Goal: Contribute content

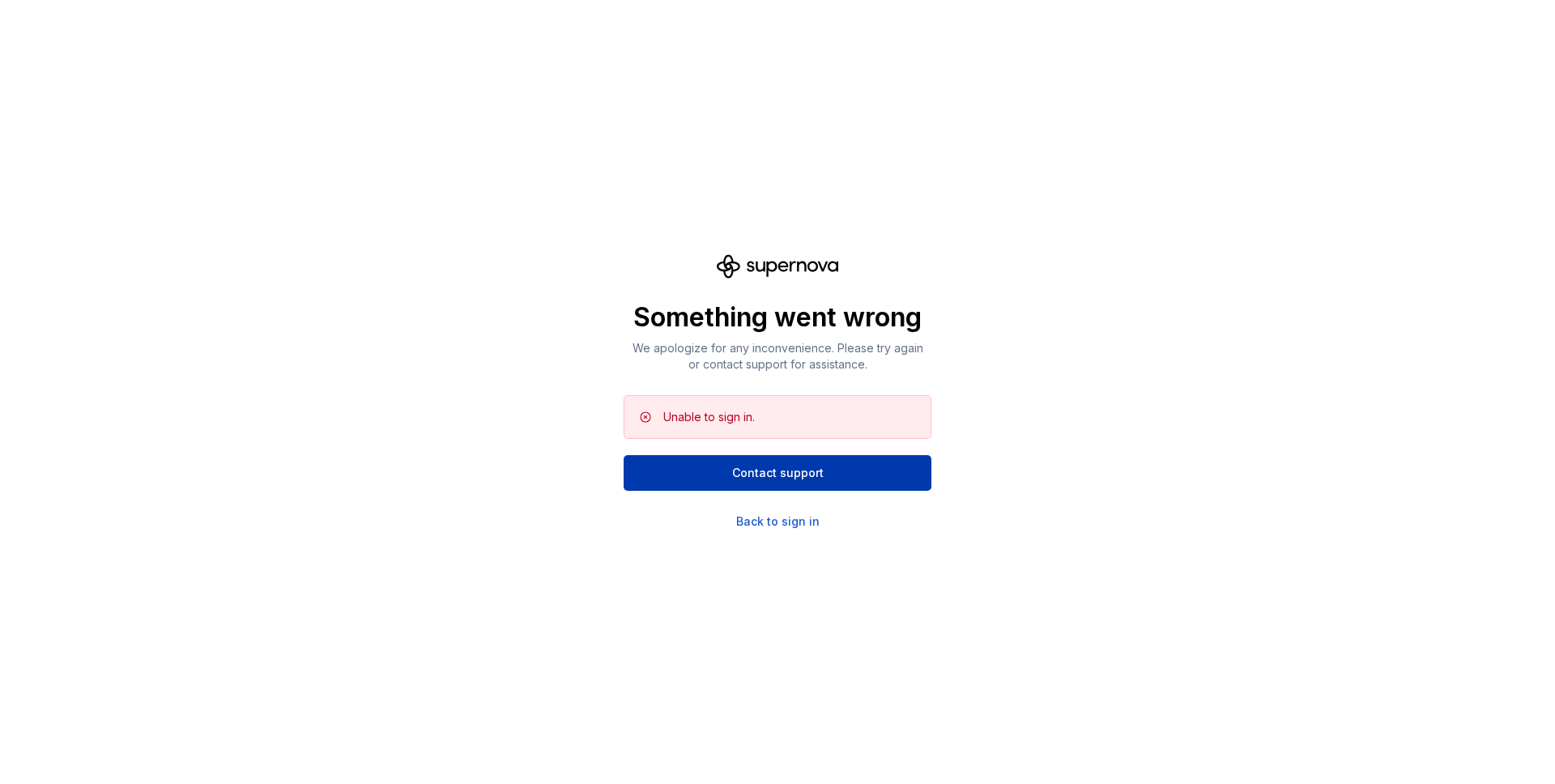
click at [911, 459] on button "Contact support" at bounding box center [777, 473] width 307 height 36
click at [805, 523] on div "Back to sign in" at bounding box center [777, 521] width 83 height 16
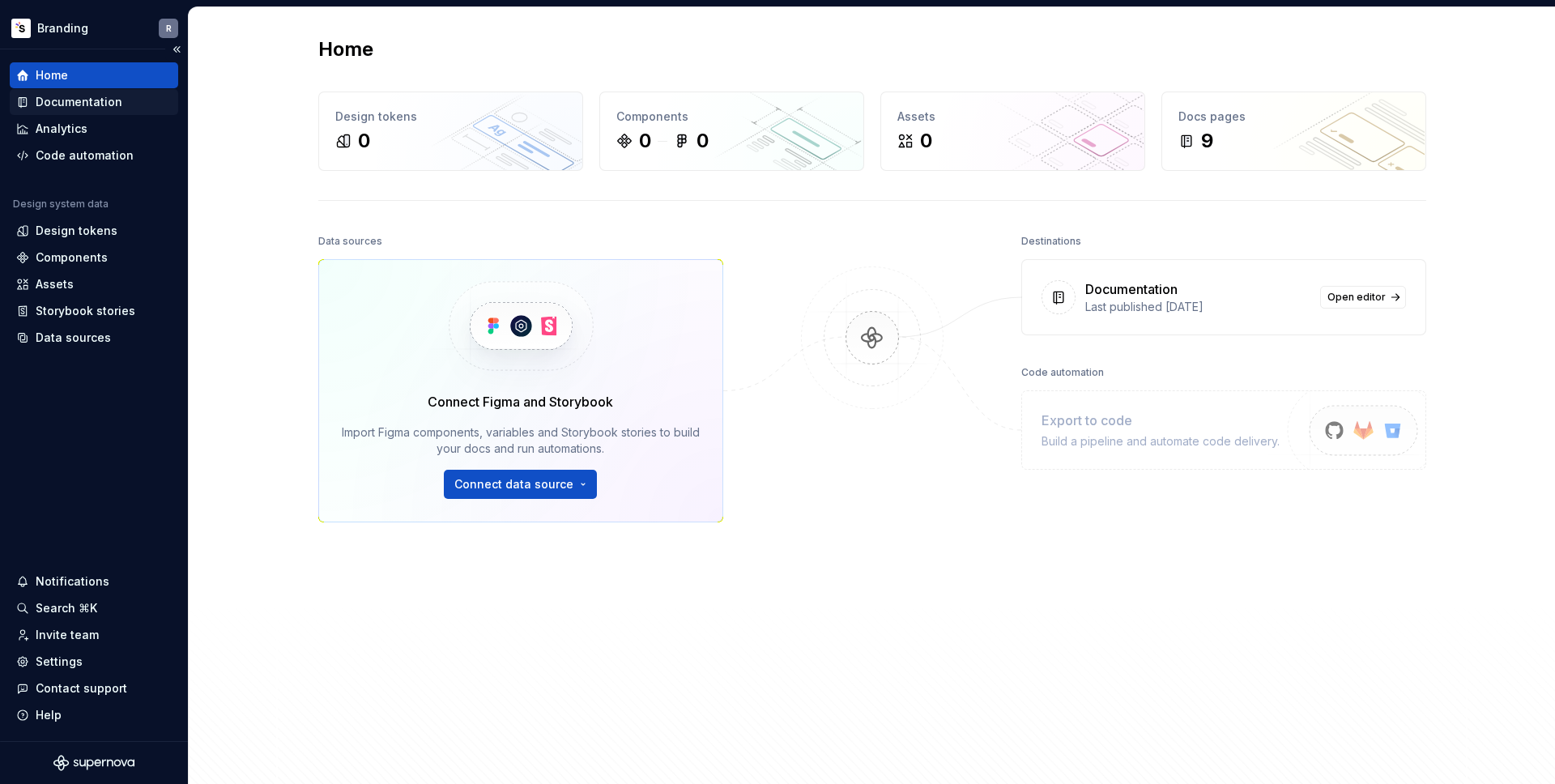
click at [92, 107] on div "Documentation" at bounding box center [79, 102] width 87 height 16
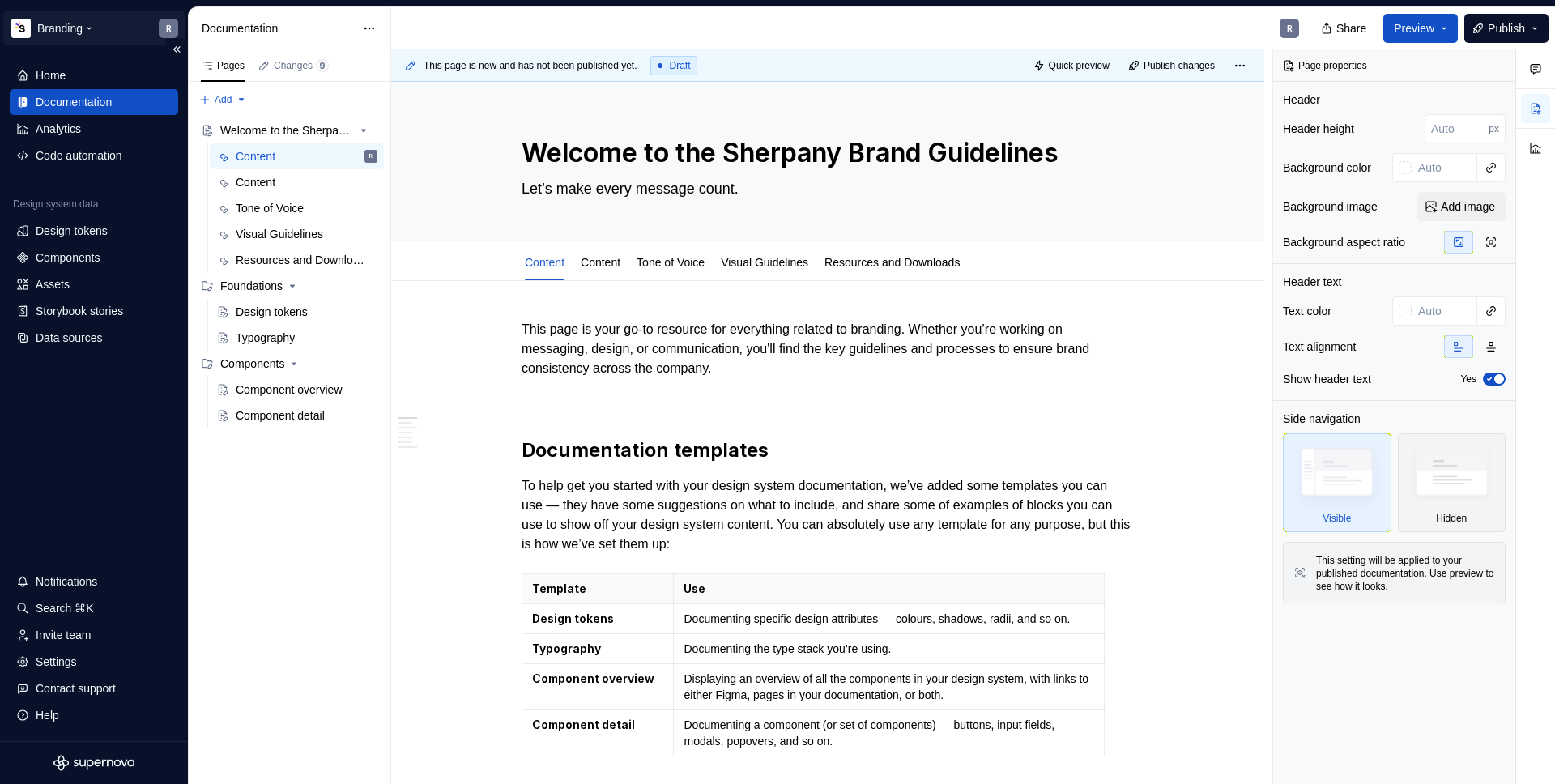
click at [54, 27] on html "Branding R Home Documentation Analytics Code automation Design system data Desi…" at bounding box center [777, 392] width 1555 height 784
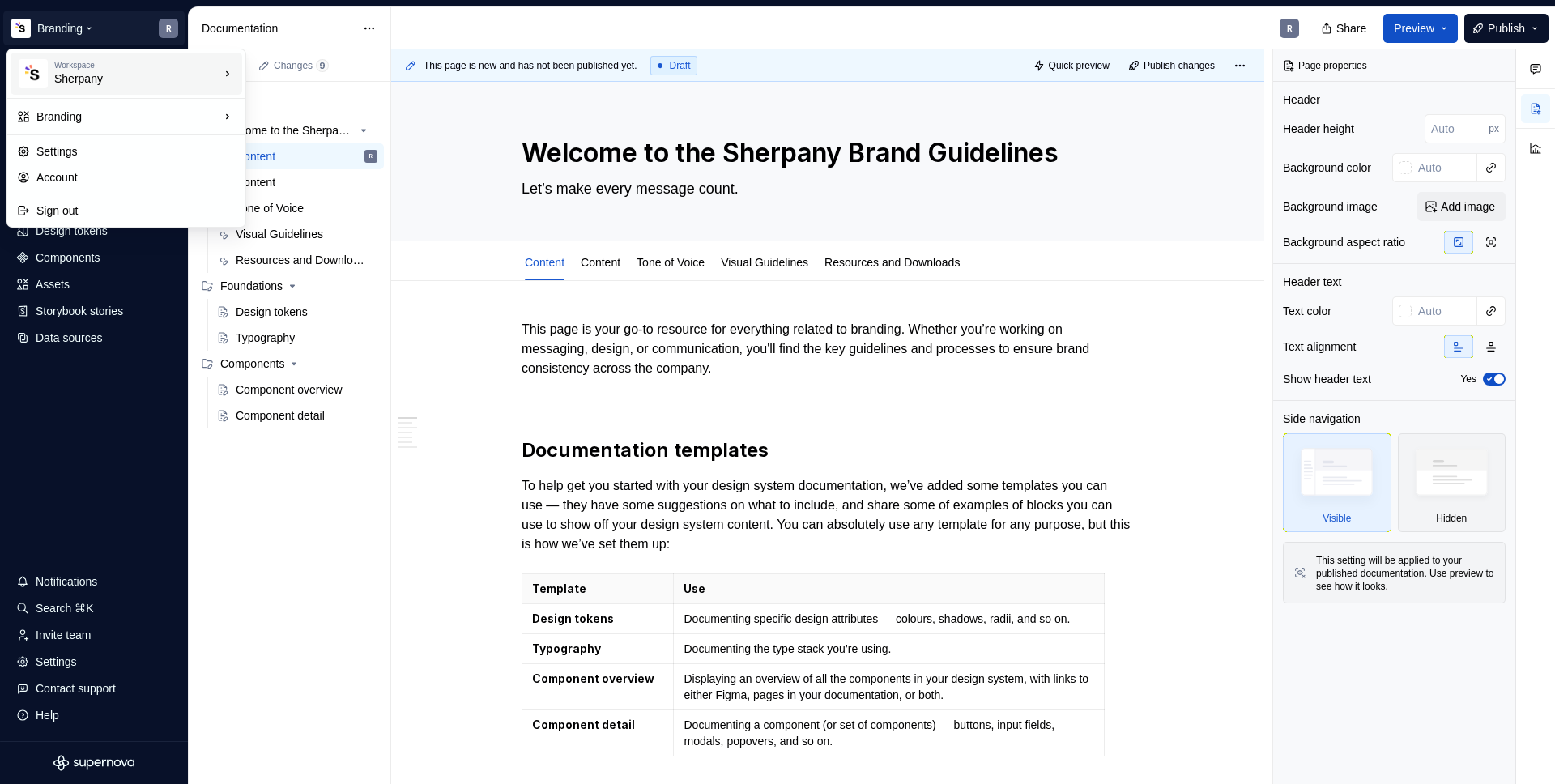
click at [77, 65] on div "Workspace" at bounding box center [137, 65] width 166 height 10
click at [304, 150] on div "Rays" at bounding box center [346, 146] width 148 height 16
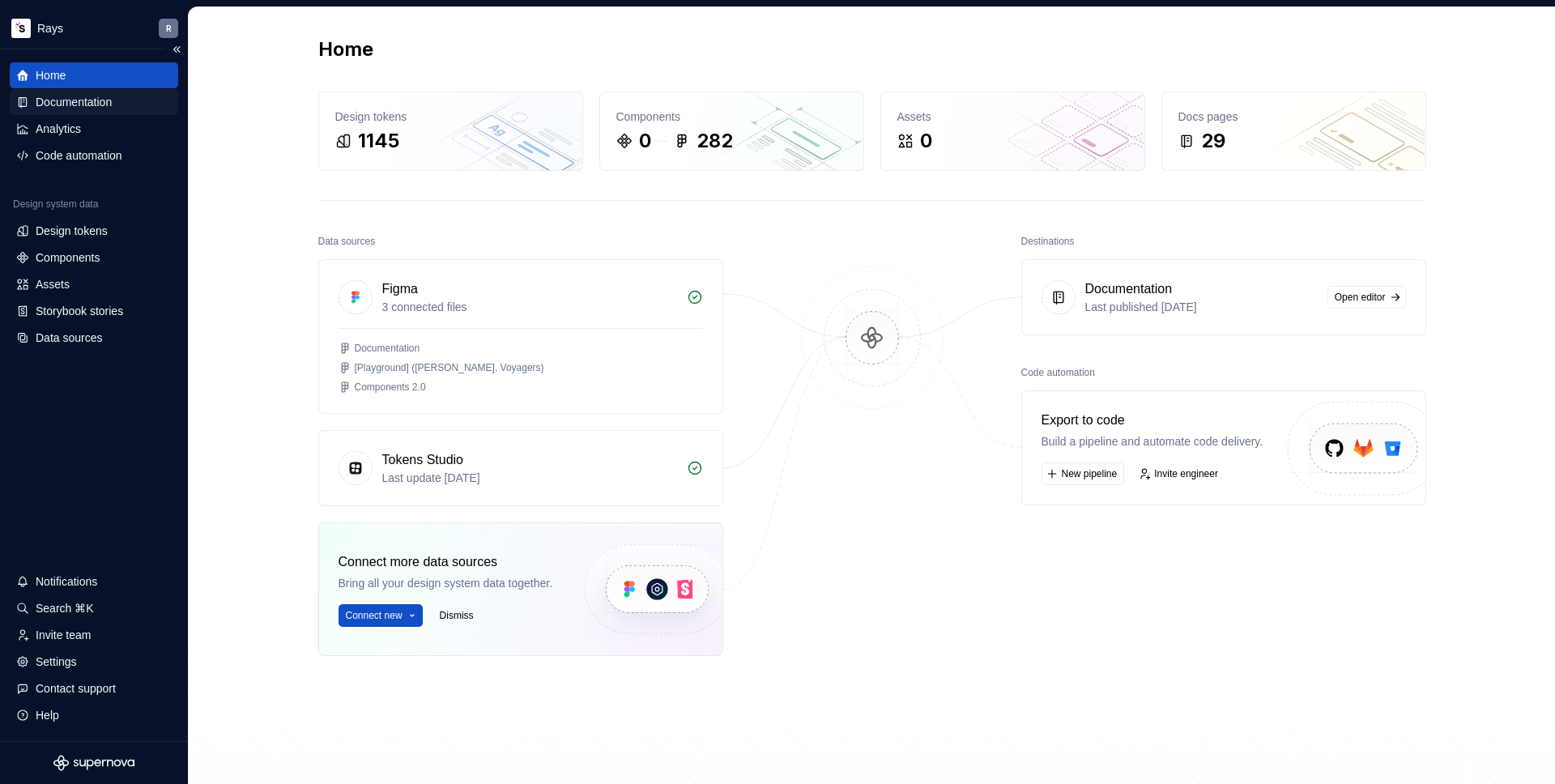
click at [101, 106] on div "Documentation" at bounding box center [74, 102] width 76 height 16
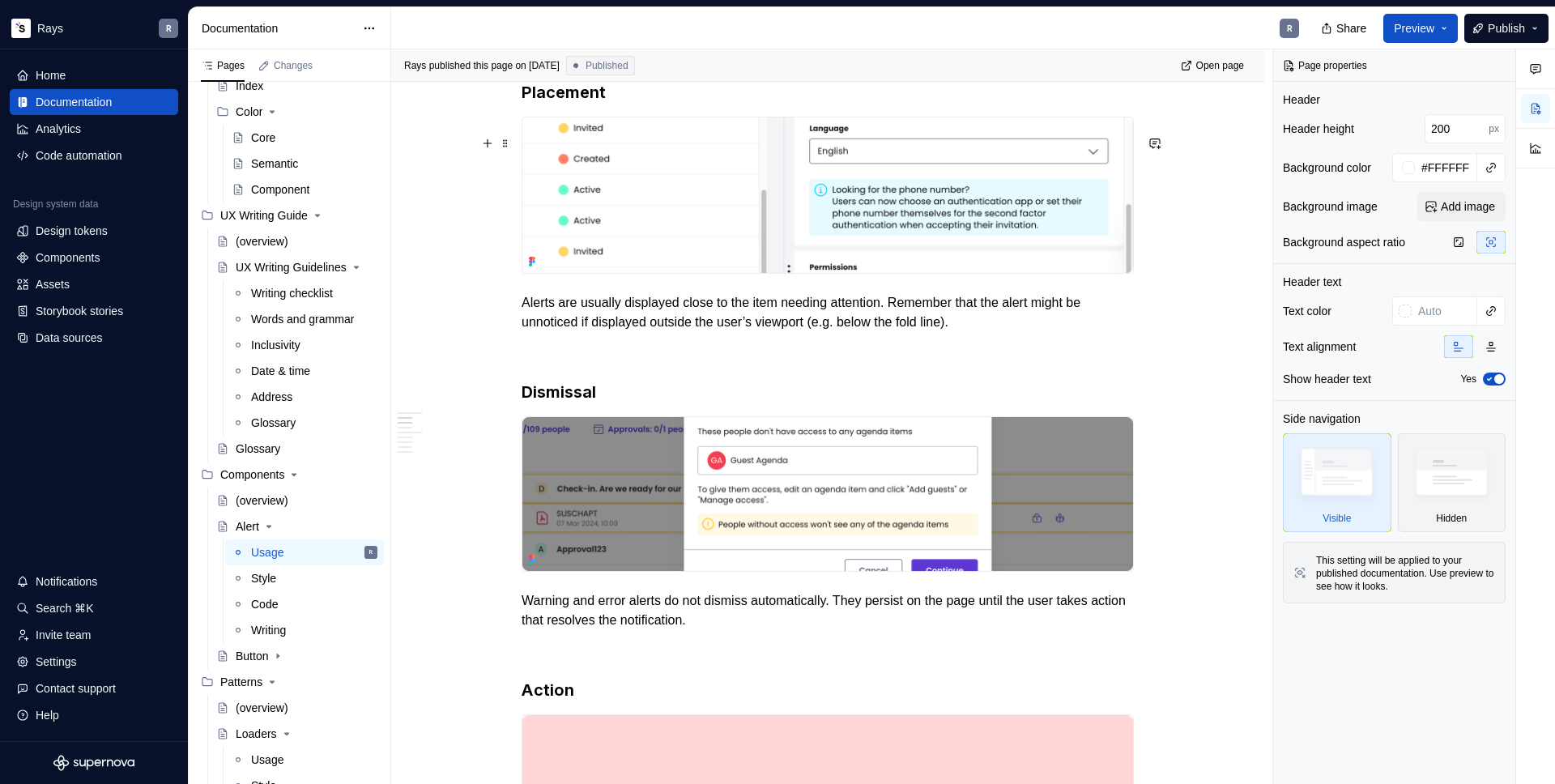
scroll to position [522, 0]
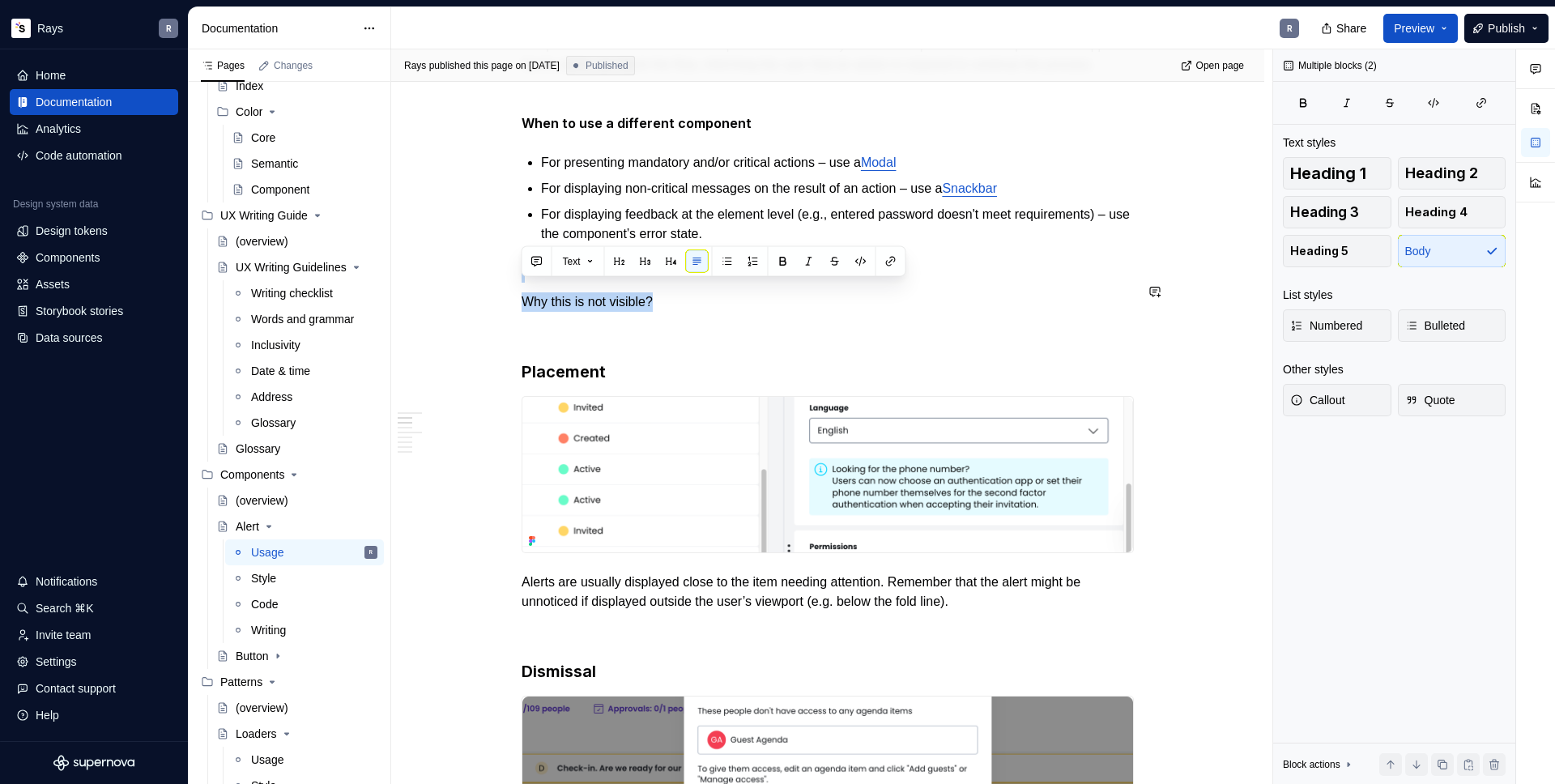
drag, startPoint x: 696, startPoint y: 314, endPoint x: 526, endPoint y: 273, distance: 174.9
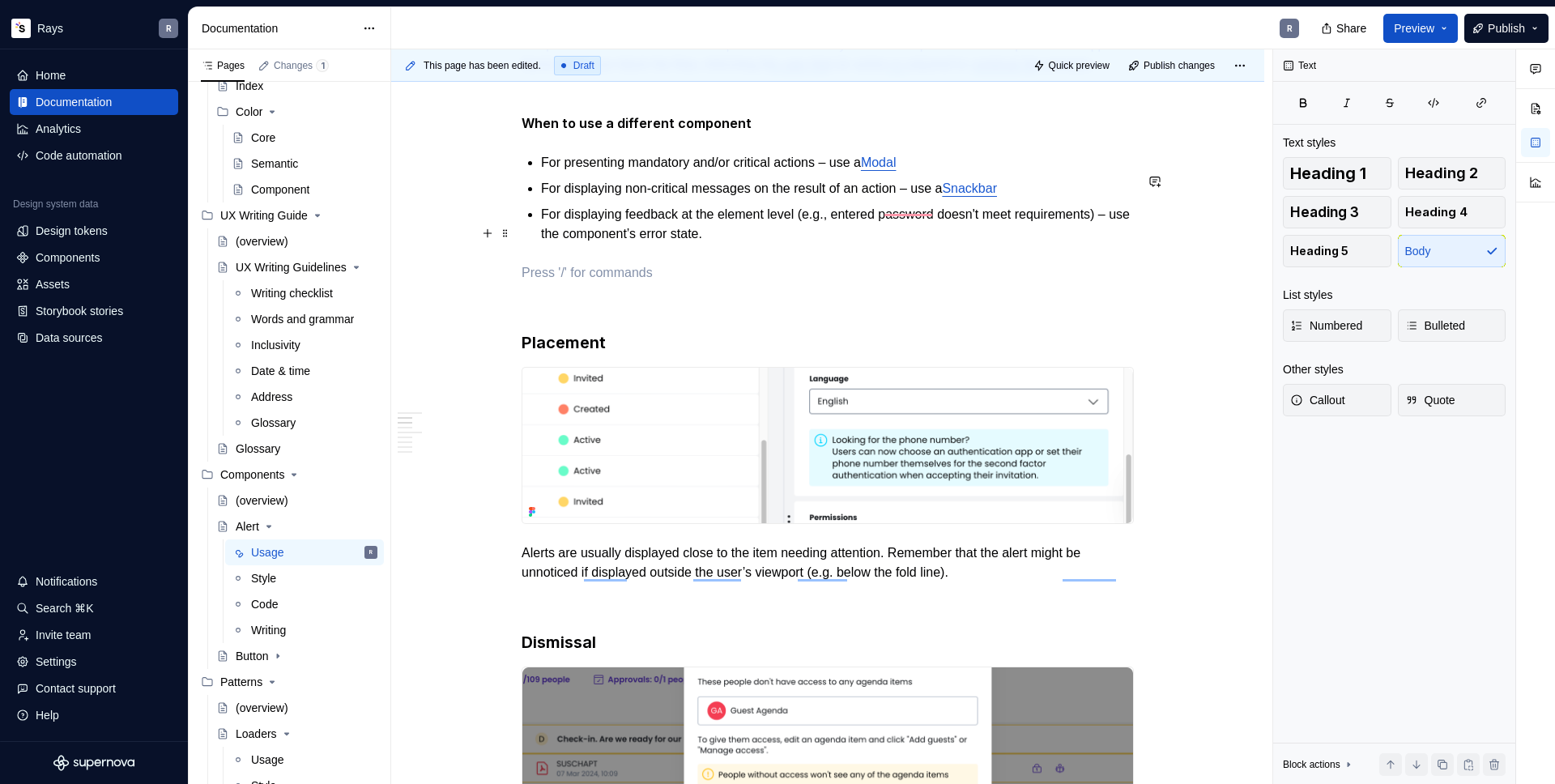
click at [702, 238] on p "For displaying feedback at the element level (e.g., entered password doesn't me…" at bounding box center [838, 224] width 593 height 39
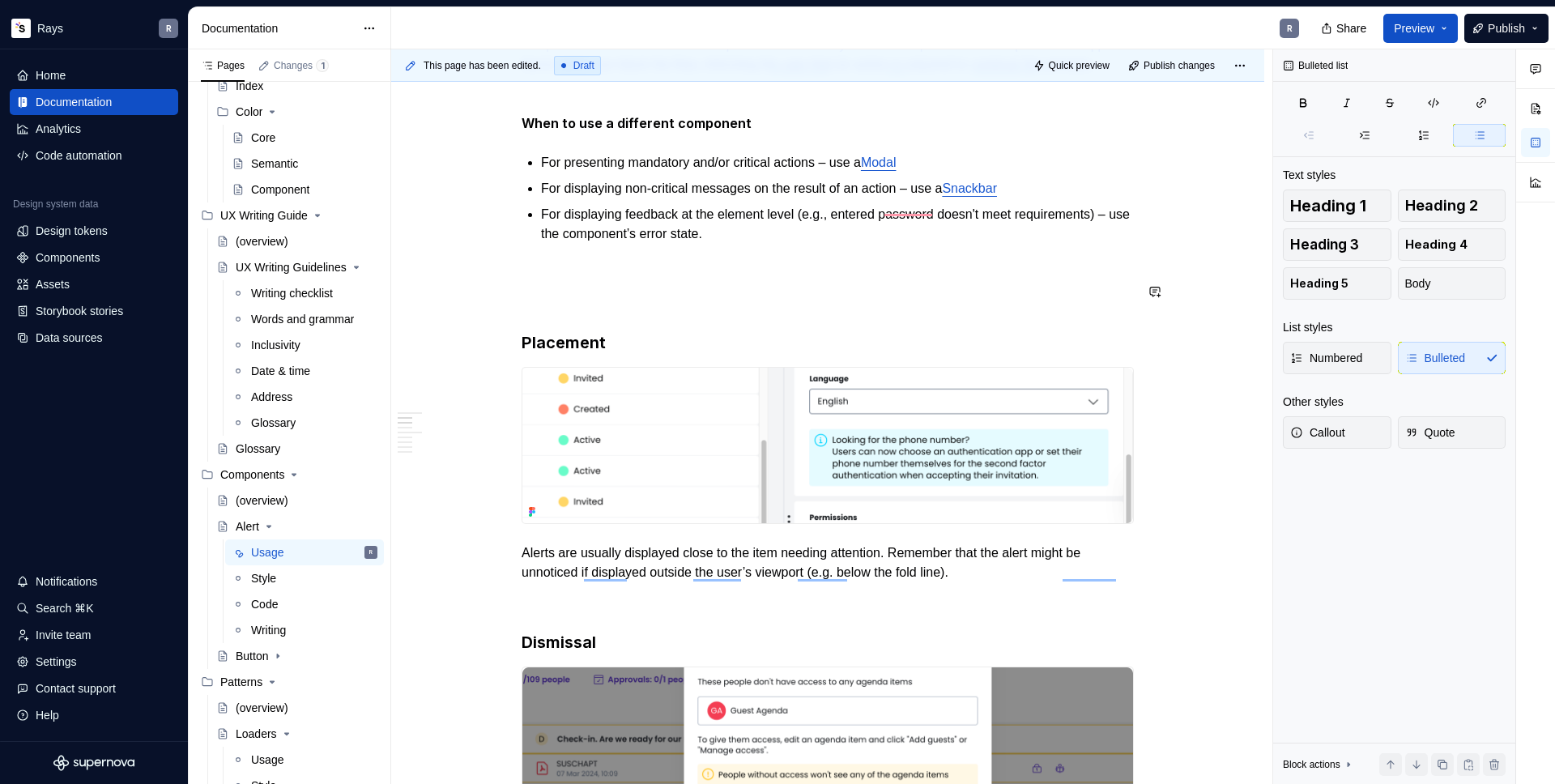
click at [640, 312] on p "To enrich screen reader interactions, please activate Accessibility in Grammarl…" at bounding box center [827, 302] width 612 height 19
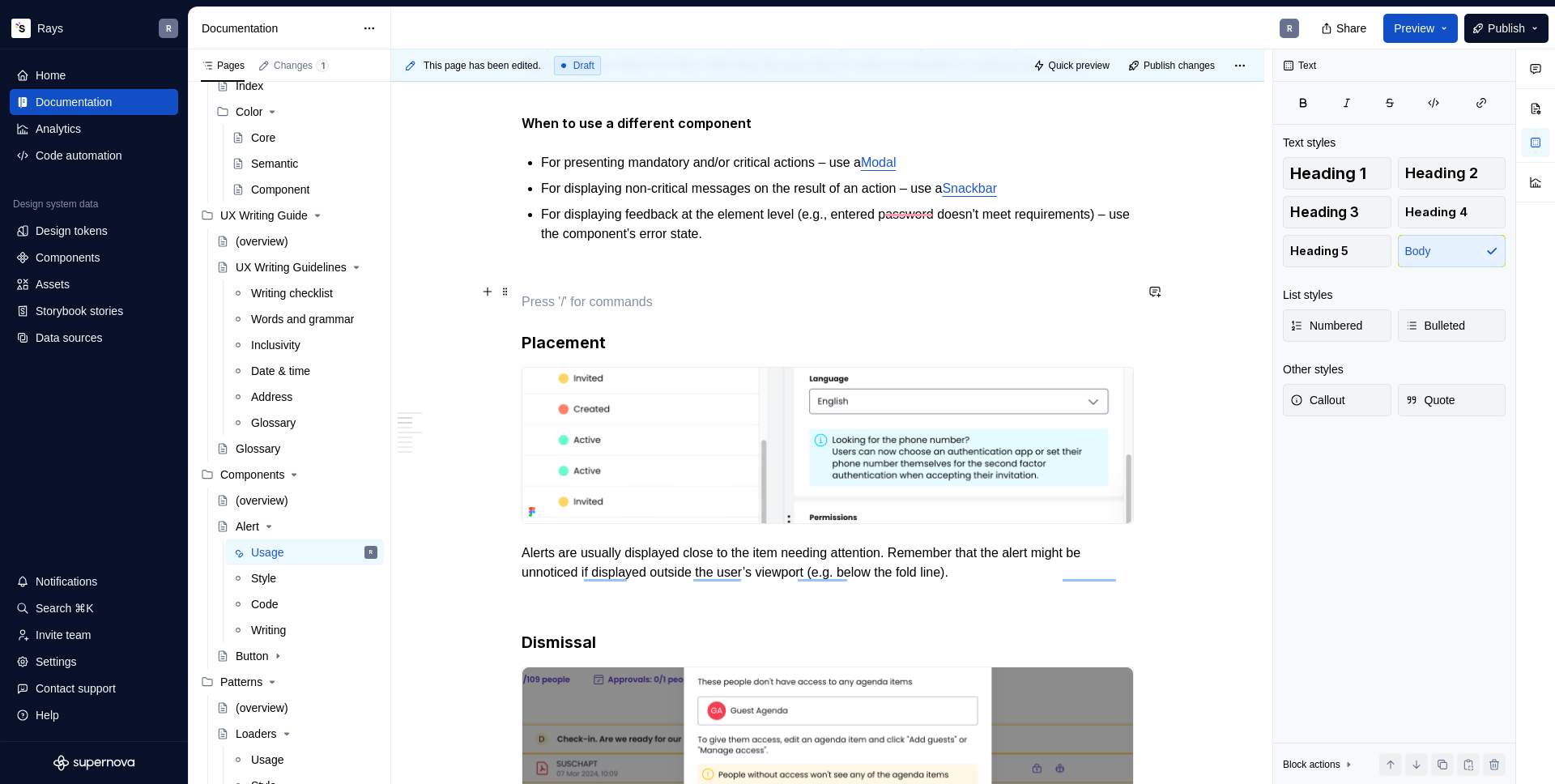
click at [611, 283] on p "To enrich screen reader interactions, please activate Accessibility in Grammarl…" at bounding box center [827, 272] width 612 height 19
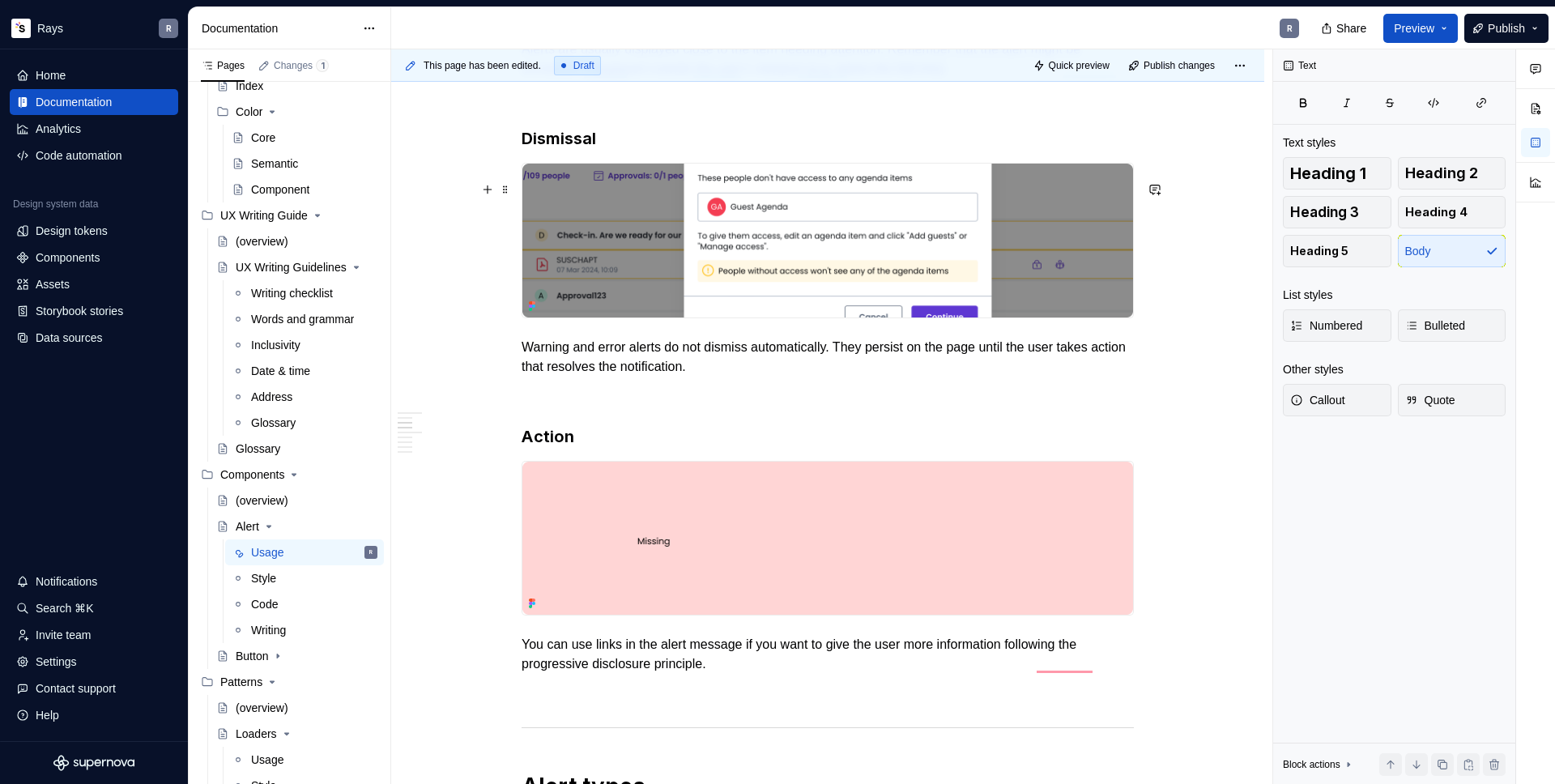
scroll to position [715, 0]
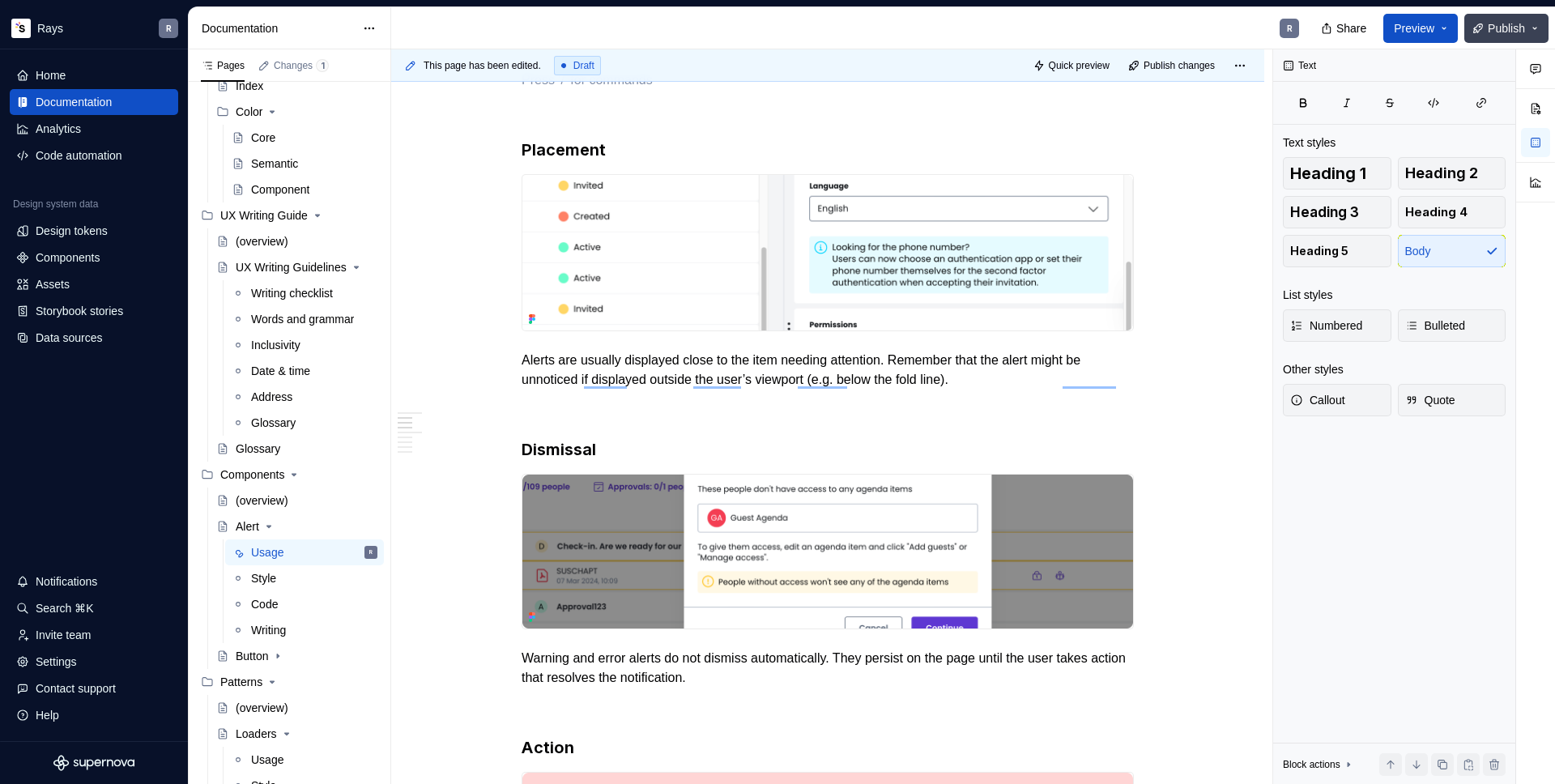
click at [1484, 31] on button "Publish" at bounding box center [1506, 28] width 84 height 29
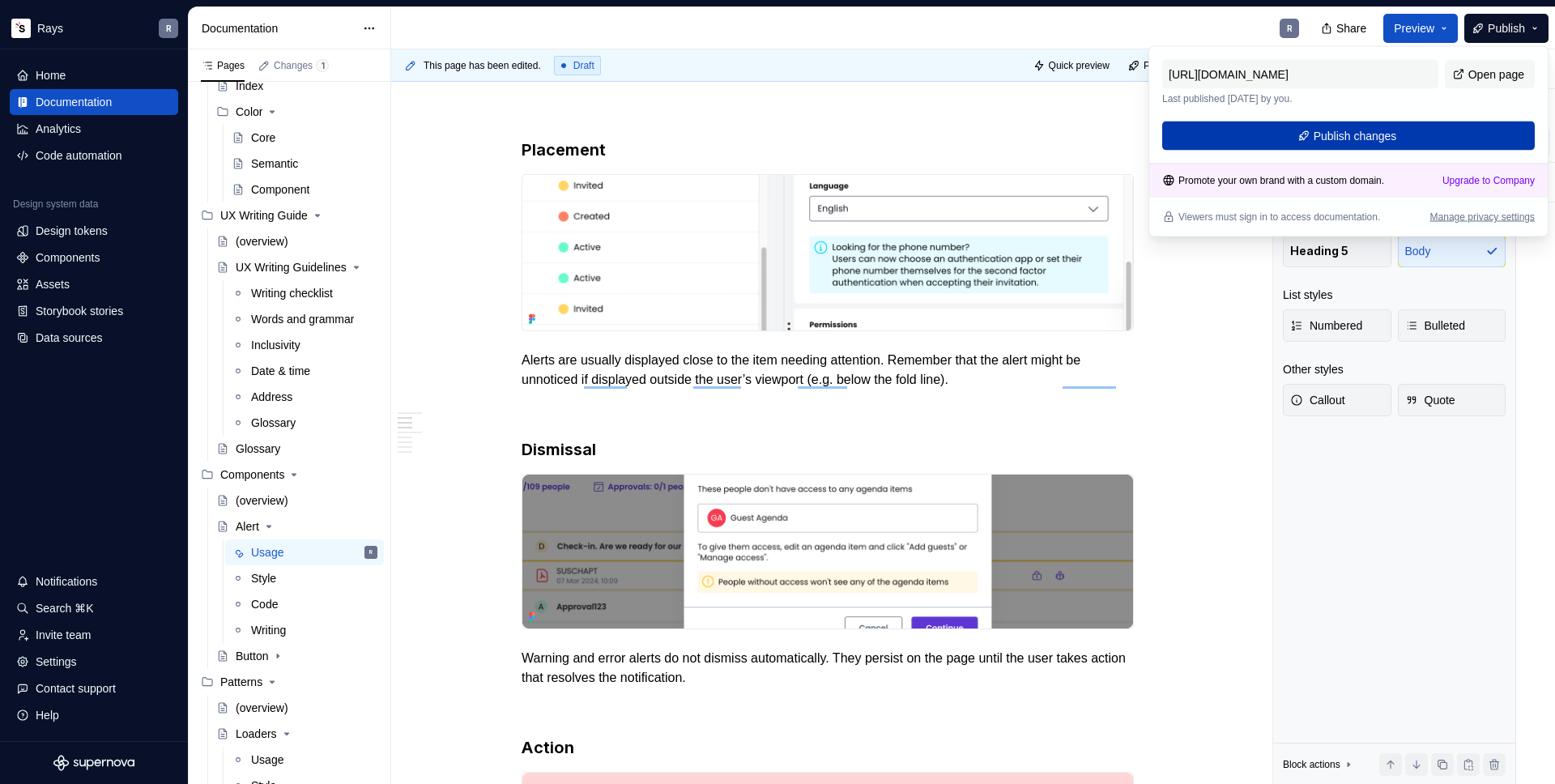
click at [1362, 138] on span "Publish changes" at bounding box center [1354, 136] width 83 height 16
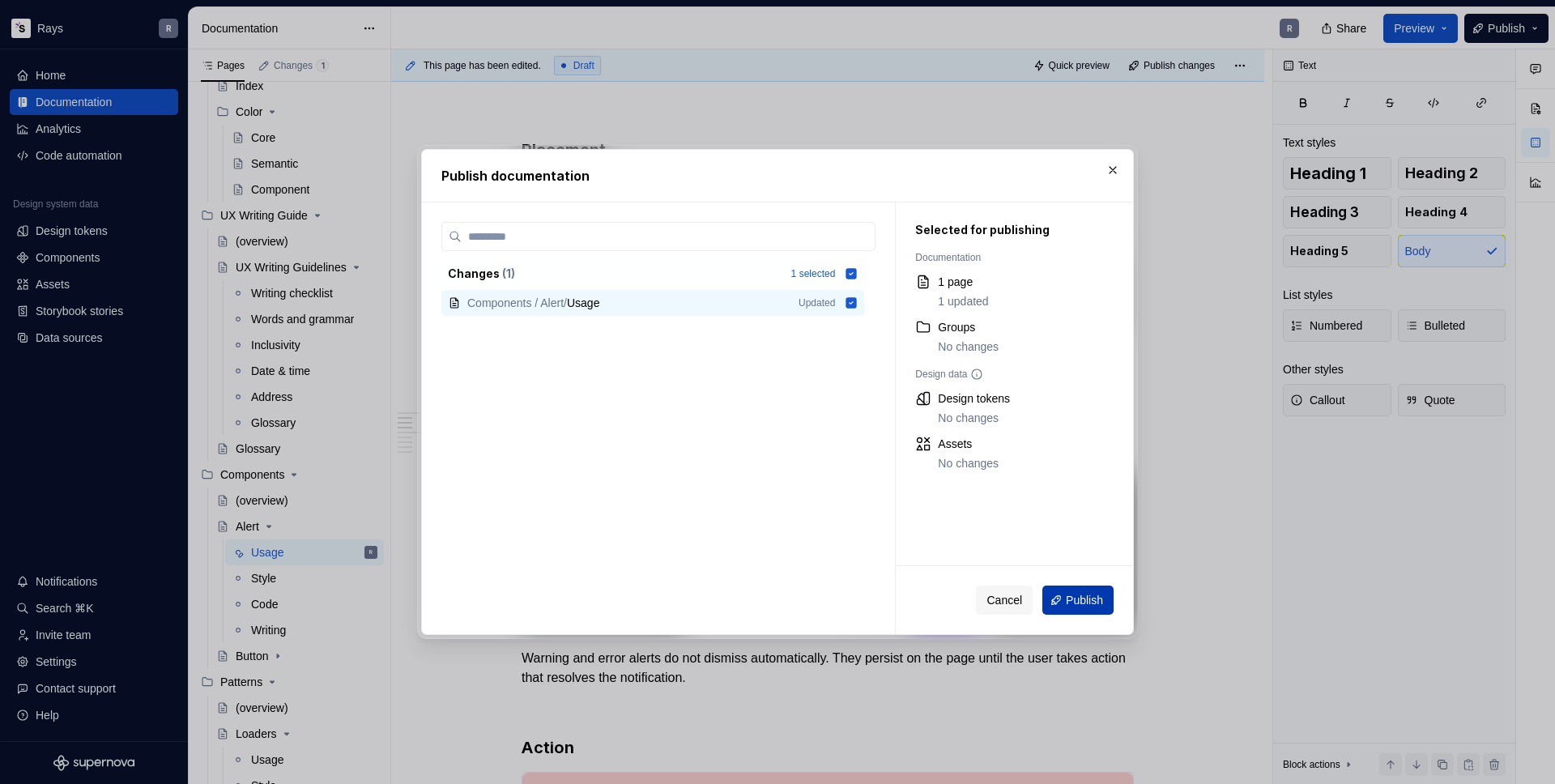
click at [1069, 595] on span "Publish" at bounding box center [1085, 600] width 38 height 16
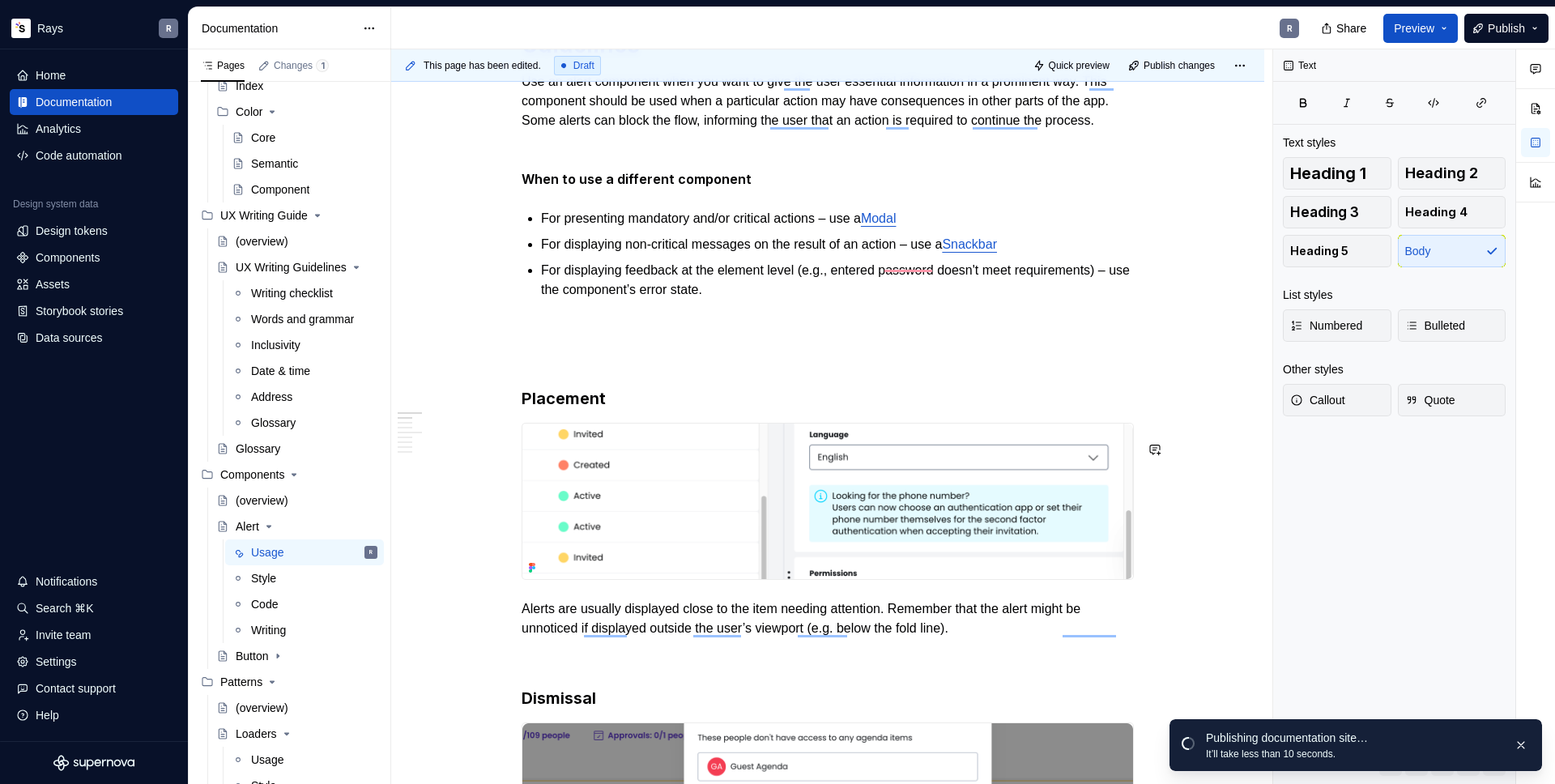
scroll to position [383, 0]
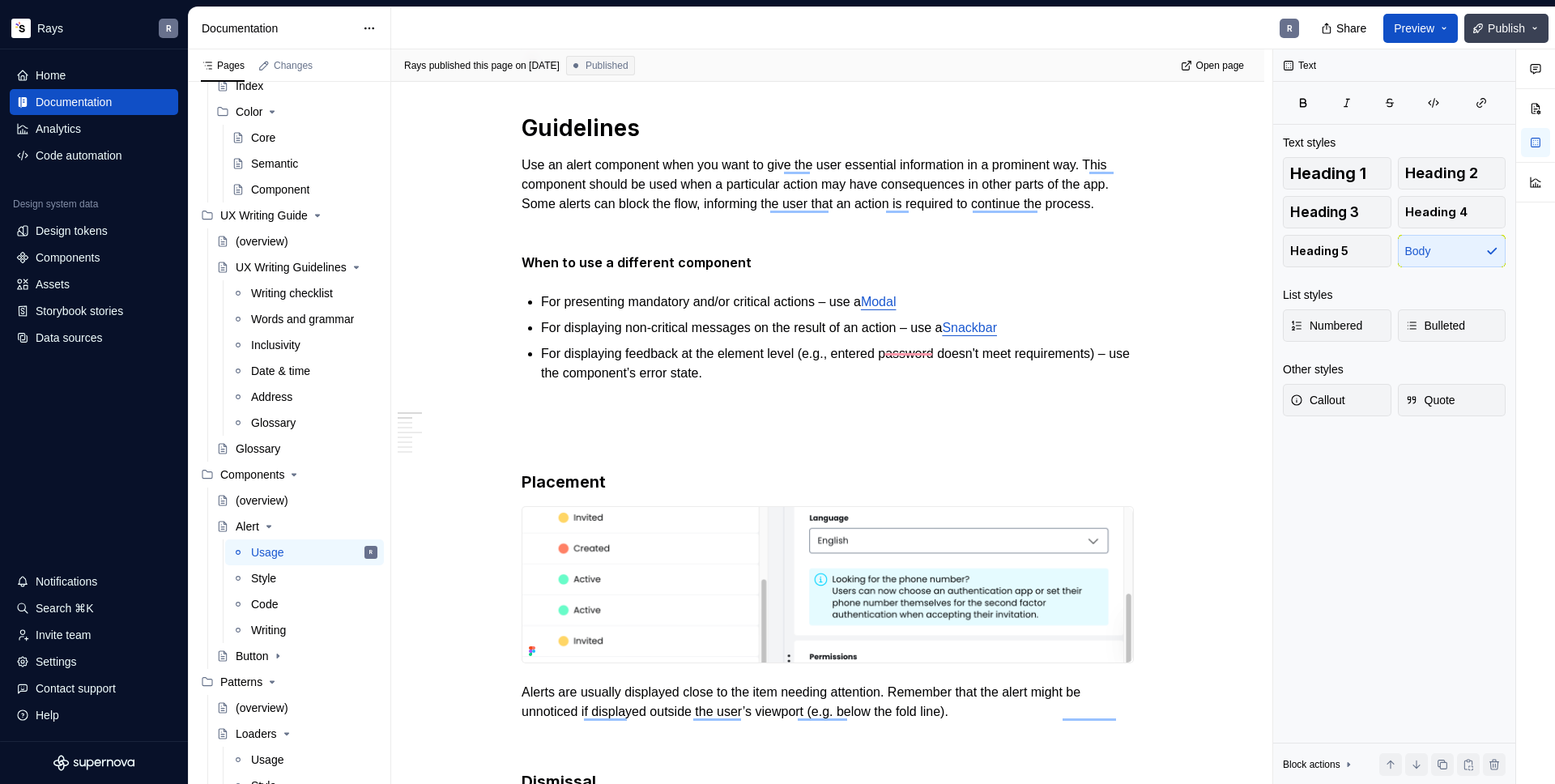
click at [1510, 28] on span "Publish" at bounding box center [1506, 28] width 38 height 16
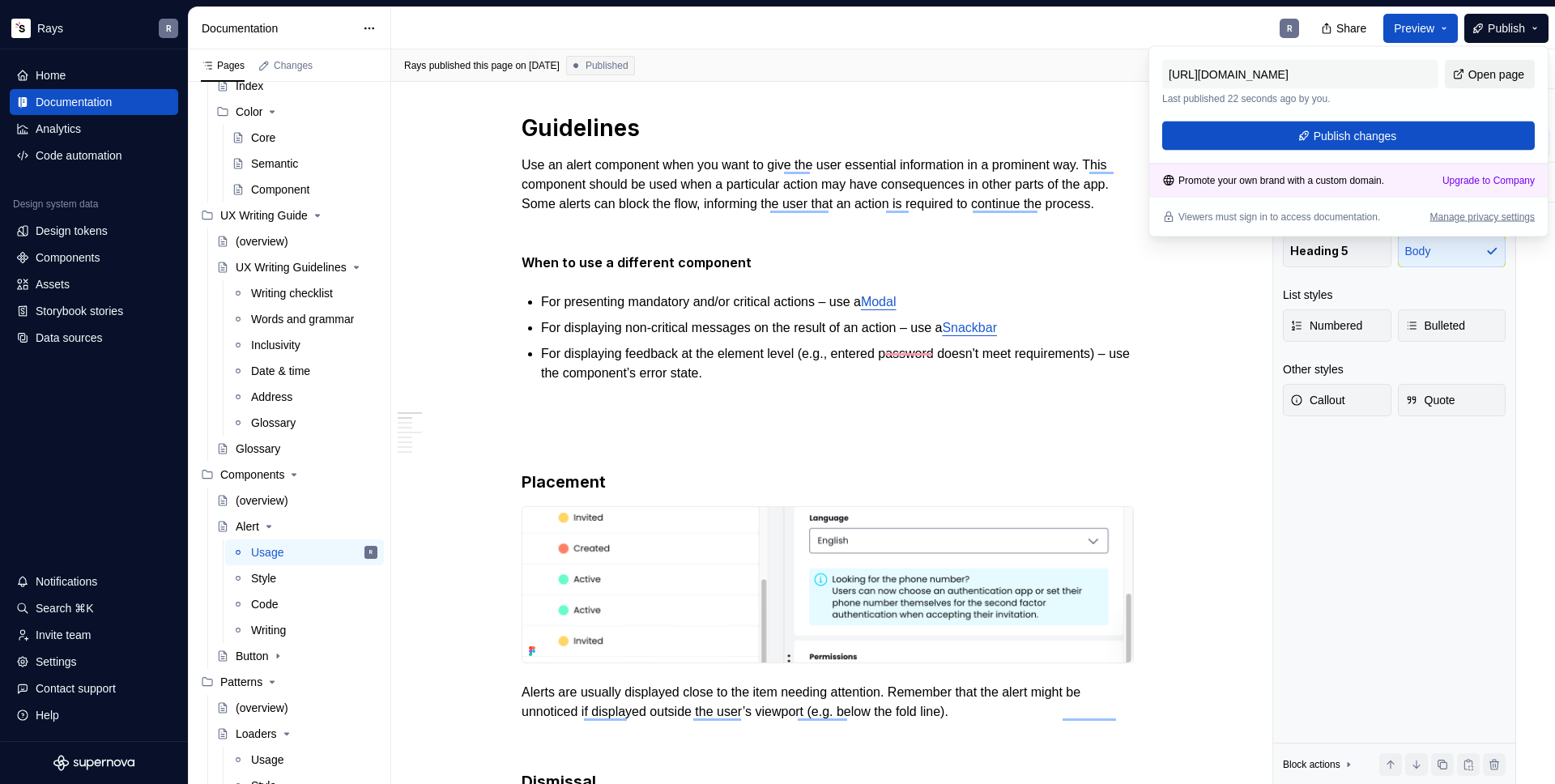
click at [1478, 70] on span "Open page" at bounding box center [1496, 74] width 56 height 16
click at [1019, 177] on p "Use an alert component when you want to give the user essential information in …" at bounding box center [827, 184] width 612 height 59
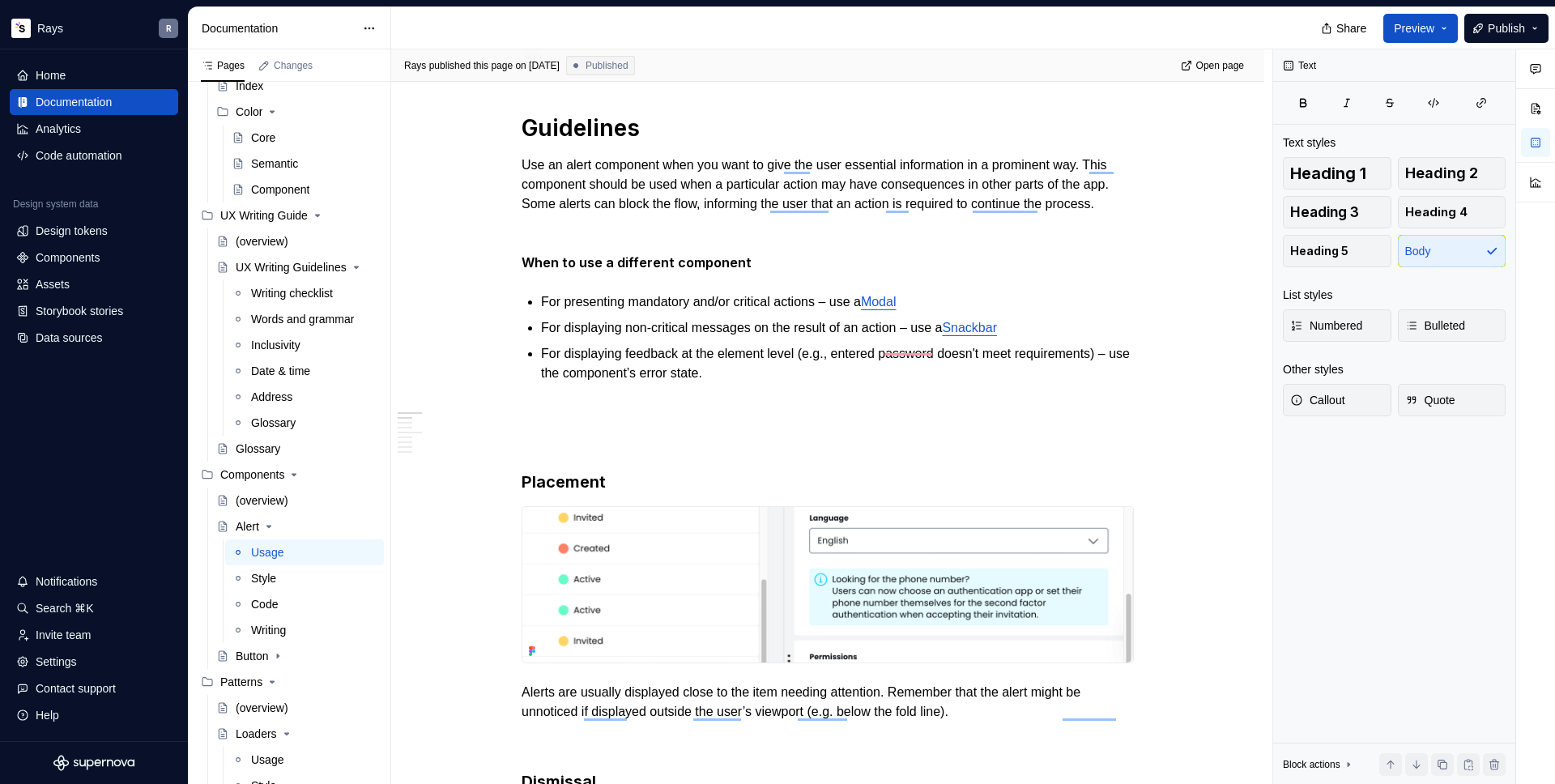
type textarea "*"
